Goal: Transaction & Acquisition: Book appointment/travel/reservation

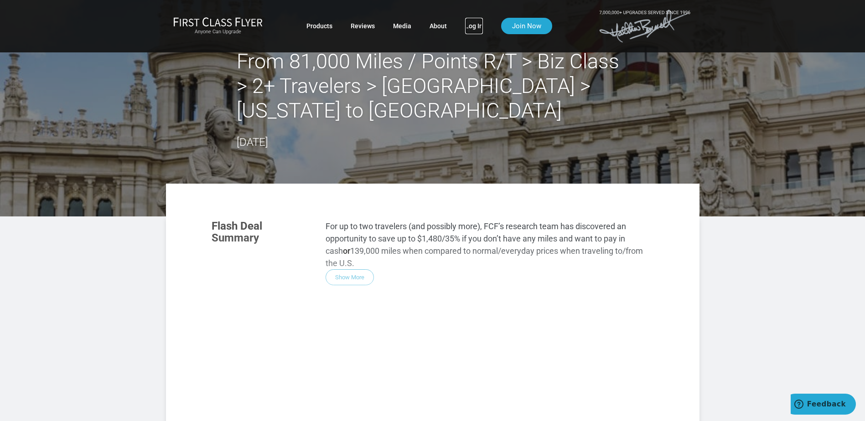
click at [474, 27] on link "Log In" at bounding box center [474, 26] width 18 height 16
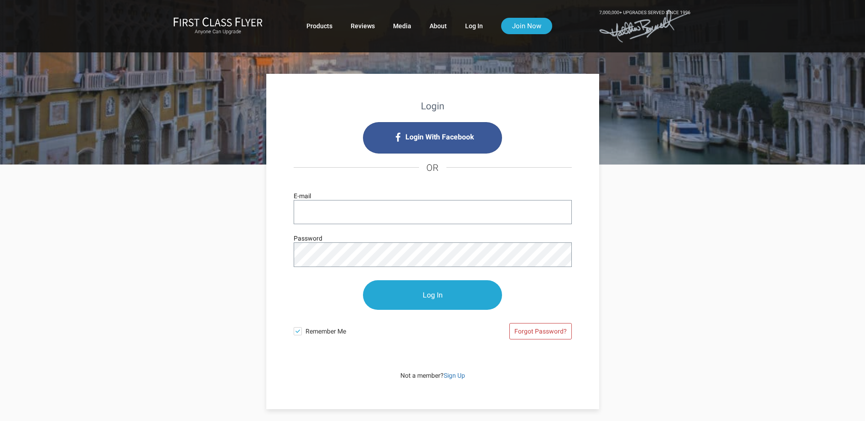
type input "amathes@primepower.com"
click at [428, 298] on input "Log In" at bounding box center [432, 296] width 139 height 30
click at [435, 295] on input "Log In" at bounding box center [432, 296] width 139 height 30
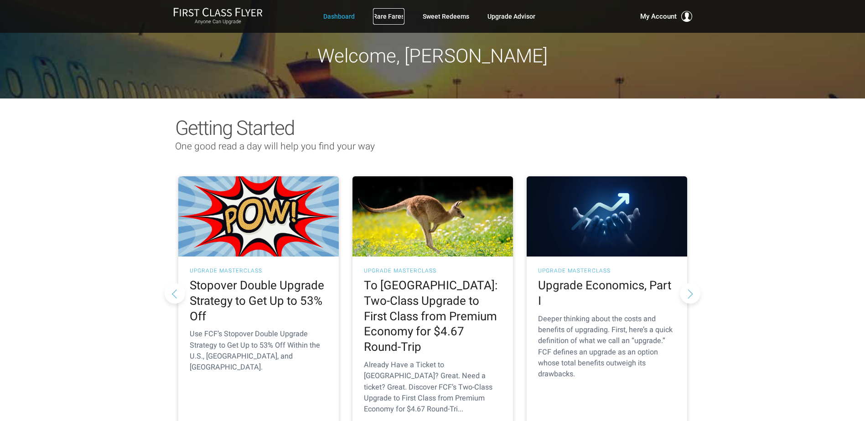
click at [382, 19] on link "Rare Fares" at bounding box center [388, 16] width 31 height 16
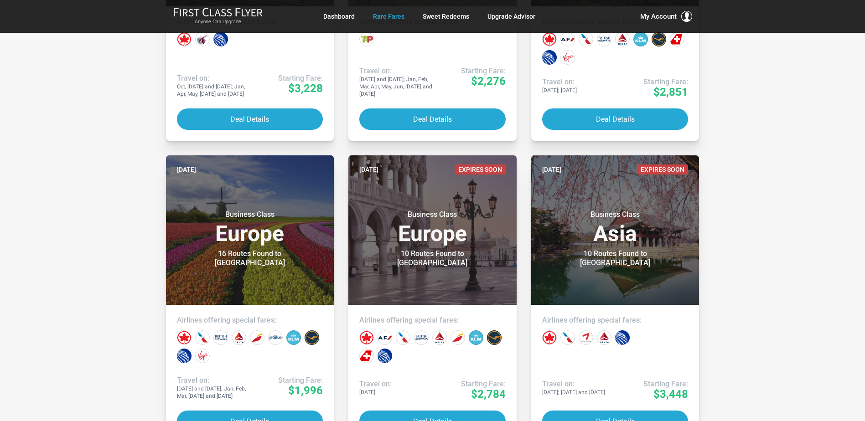
scroll to position [1138, 0]
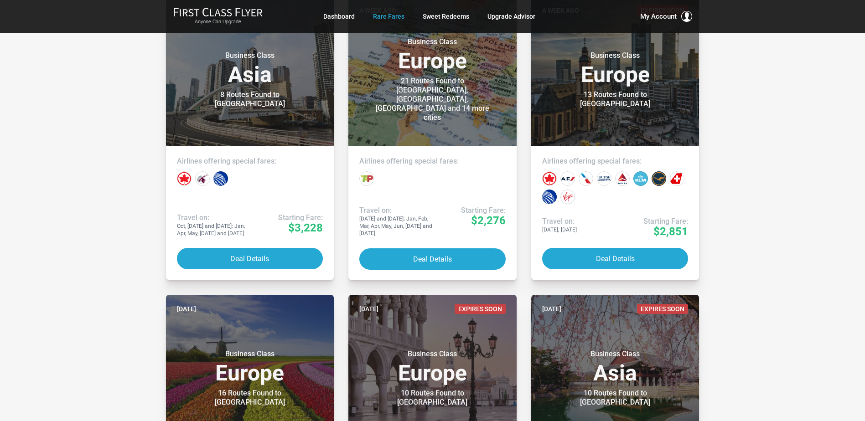
click at [443, 259] on button "Deal Details" at bounding box center [432, 259] width 146 height 21
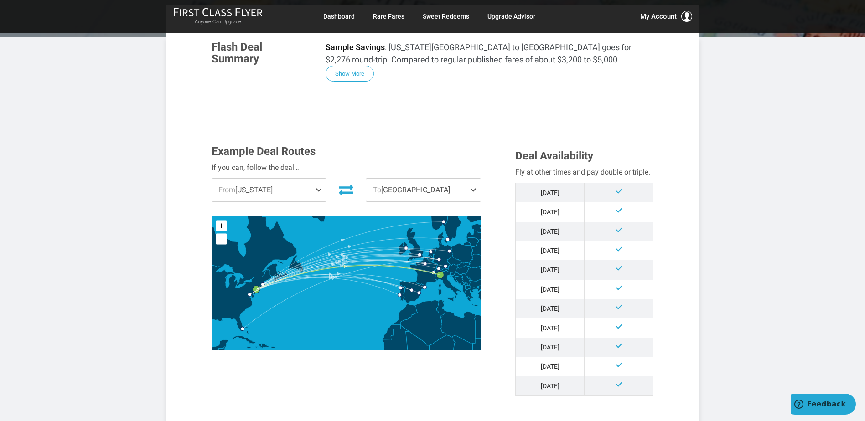
scroll to position [201, 0]
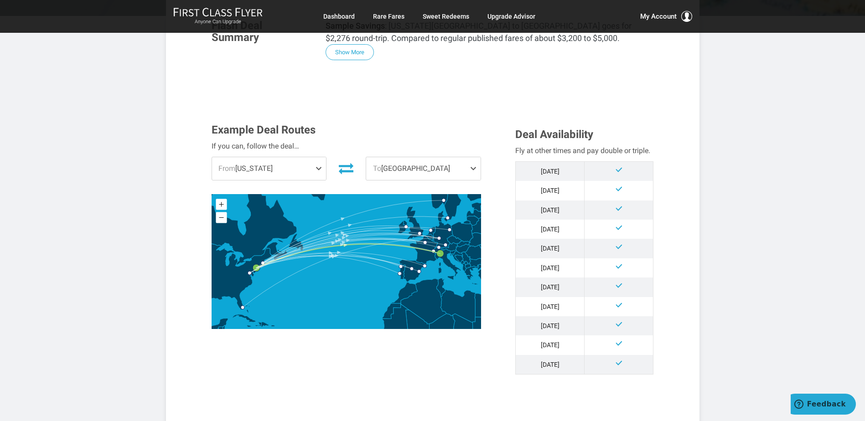
click at [477, 157] on span at bounding box center [475, 168] width 11 height 23
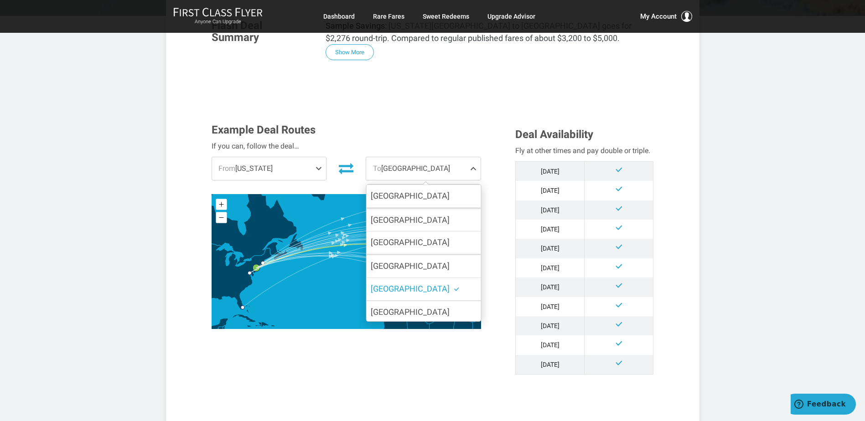
click at [431, 185] on label "[GEOGRAPHIC_DATA]" at bounding box center [423, 196] width 114 height 22
click at [0, 0] on input "[GEOGRAPHIC_DATA]" at bounding box center [0, 0] width 0 height 0
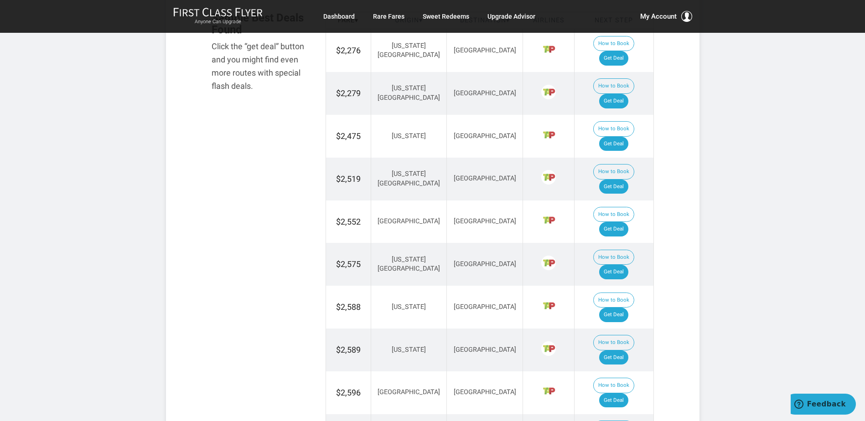
scroll to position [601, 0]
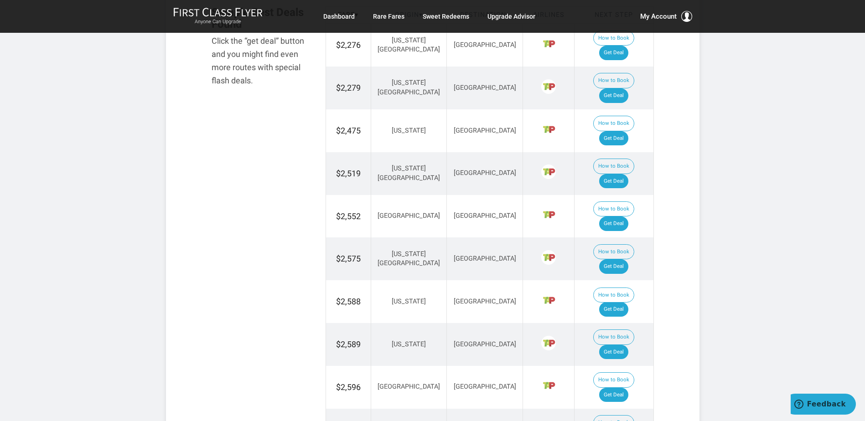
click at [593, 288] on button "How to Book" at bounding box center [613, 296] width 41 height 16
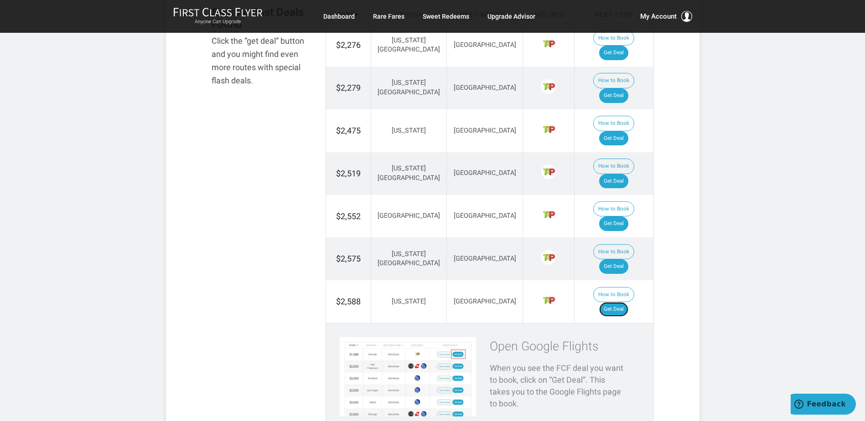
click at [627, 302] on link "Get Deal" at bounding box center [613, 309] width 29 height 15
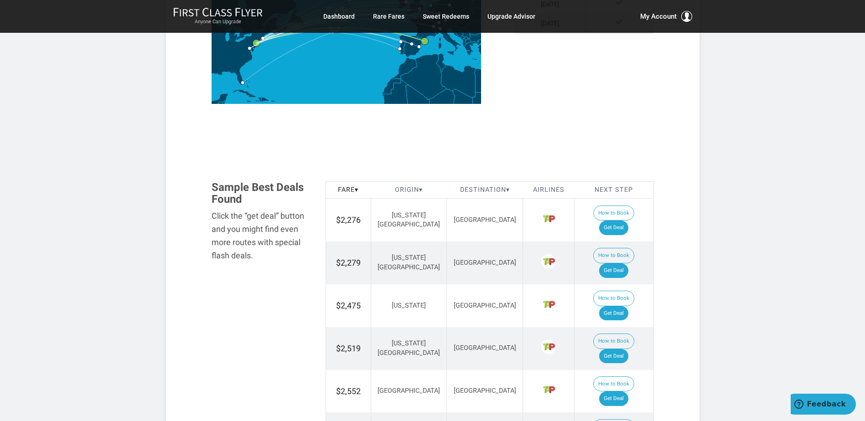
scroll to position [429, 0]
